Goal: Task Accomplishment & Management: Manage account settings

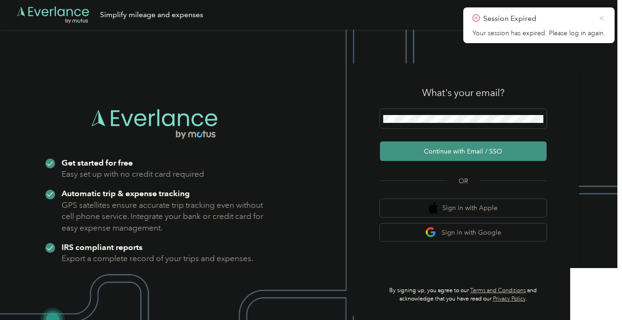
click at [599, 22] on icon at bounding box center [601, 18] width 7 height 8
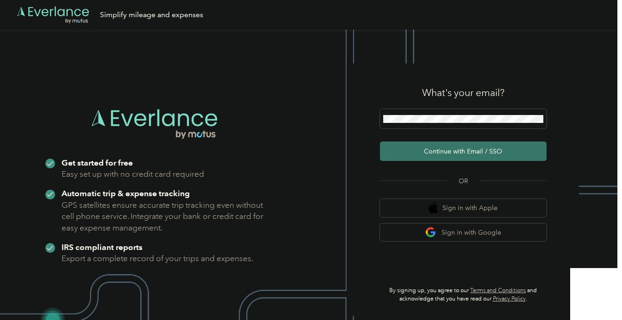
click at [465, 144] on button "Continue with Email / SSO" at bounding box center [463, 150] width 167 height 19
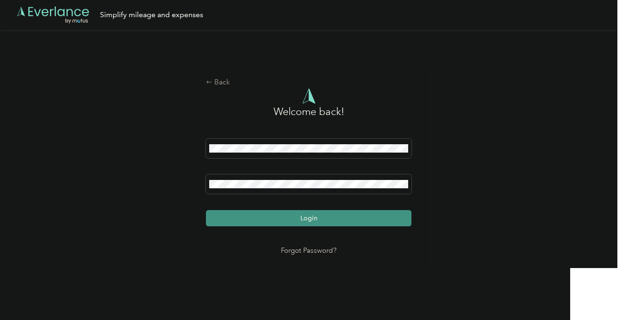
click at [321, 214] on button "Login" at bounding box center [309, 218] width 206 height 16
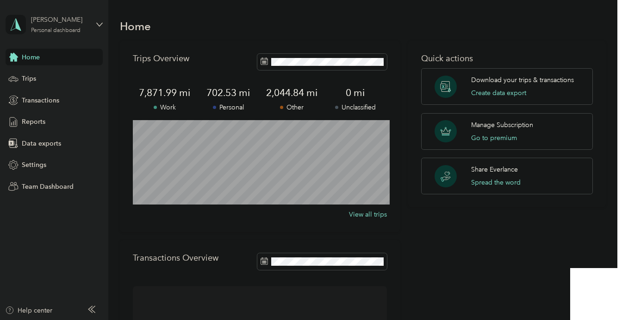
click at [70, 30] on div "Personal dashboard" at bounding box center [56, 31] width 50 height 6
click at [69, 80] on div "Log out" at bounding box center [103, 76] width 182 height 16
